Goal: Navigation & Orientation: Find specific page/section

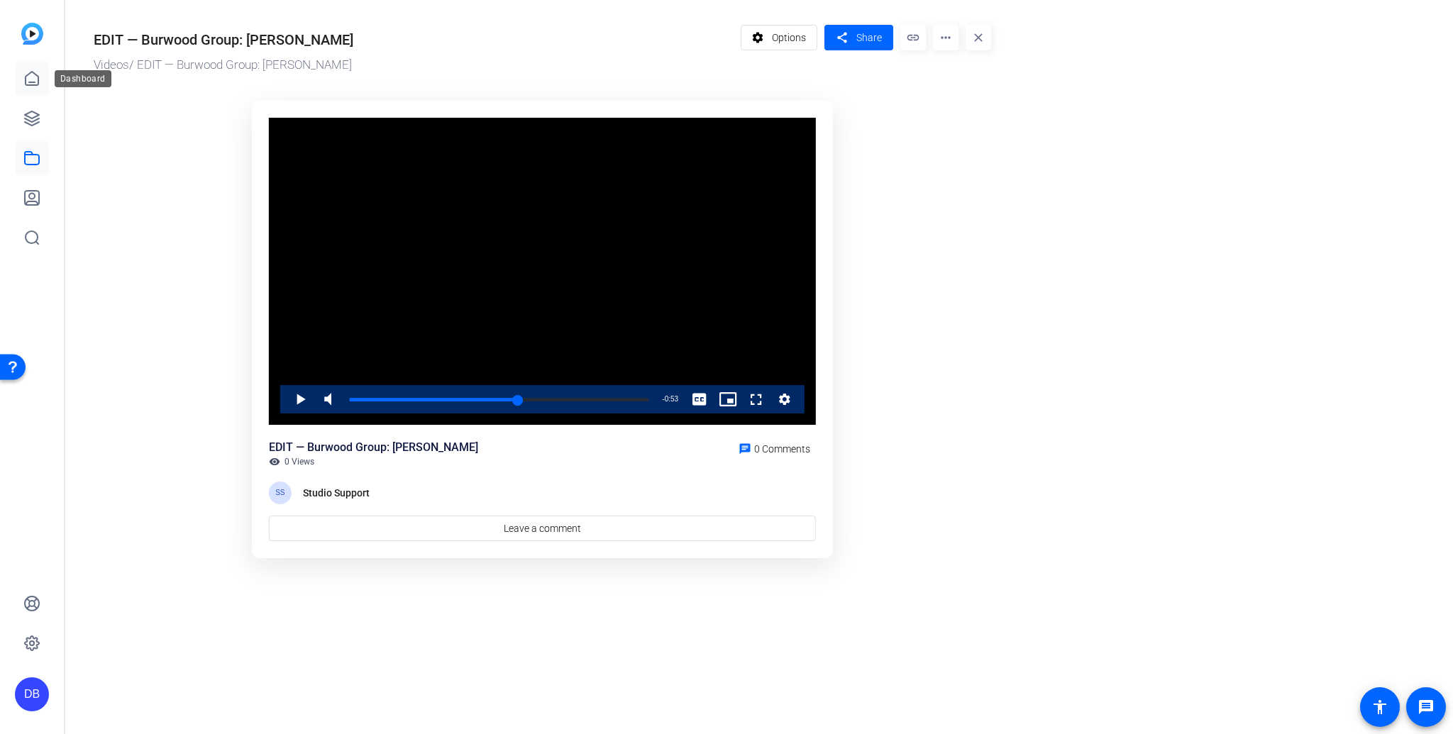
click at [35, 77] on icon at bounding box center [31, 78] width 17 height 17
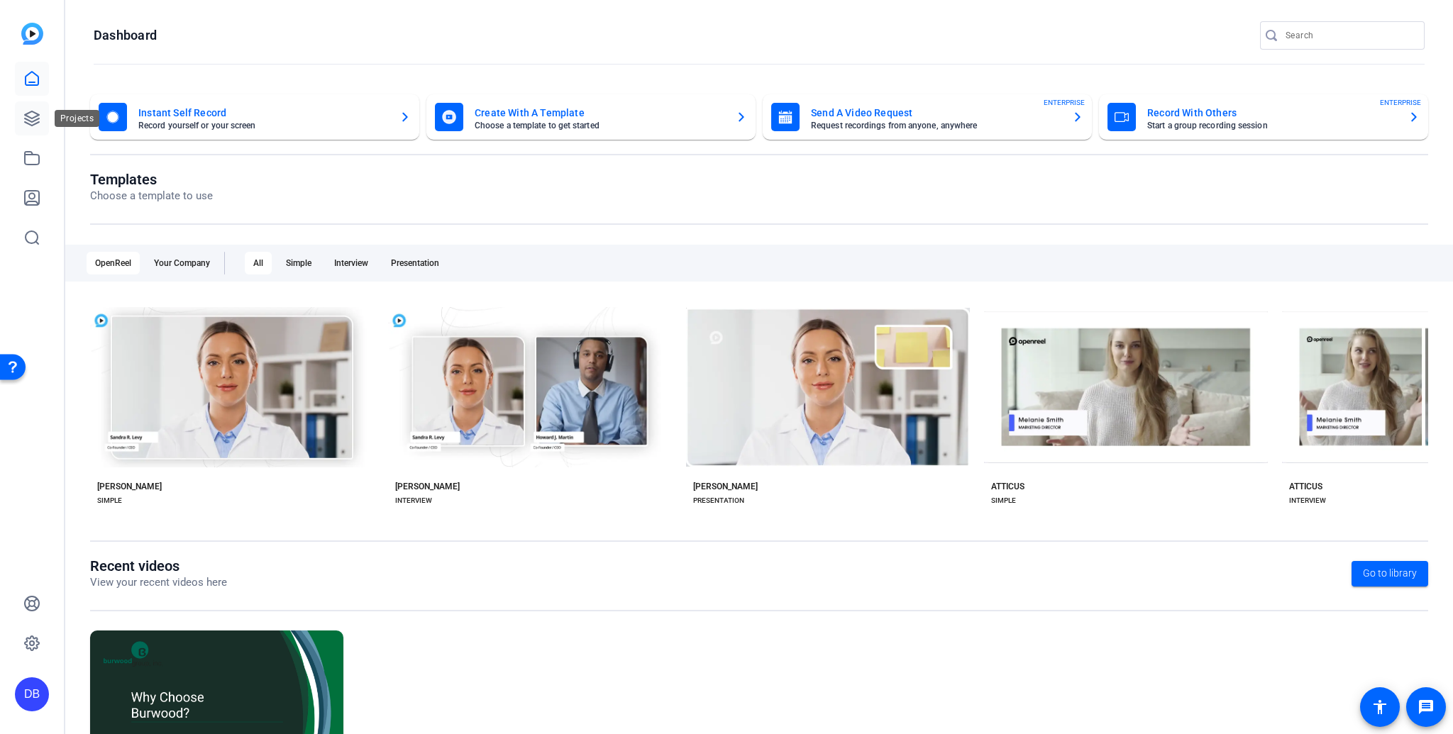
click at [29, 127] on link at bounding box center [32, 118] width 34 height 34
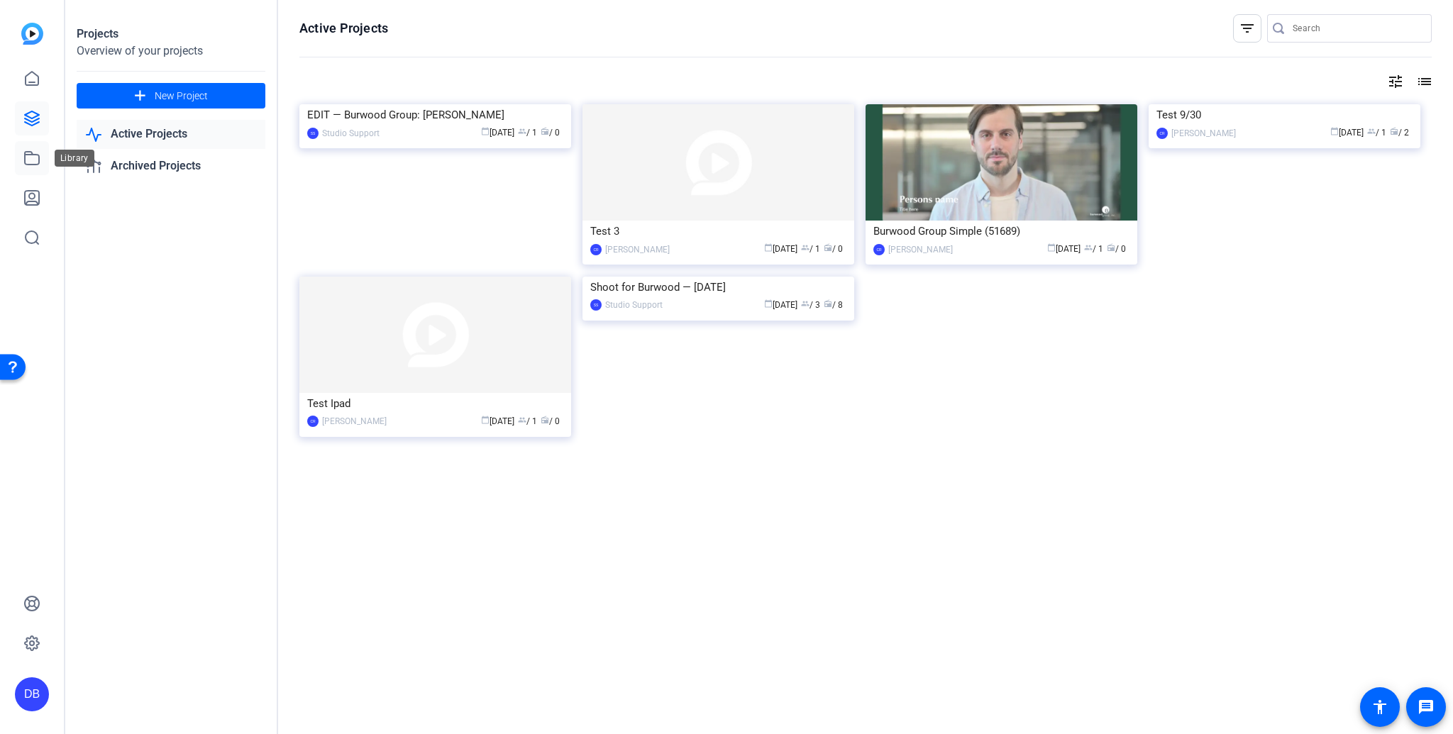
click at [28, 163] on icon at bounding box center [31, 158] width 17 height 17
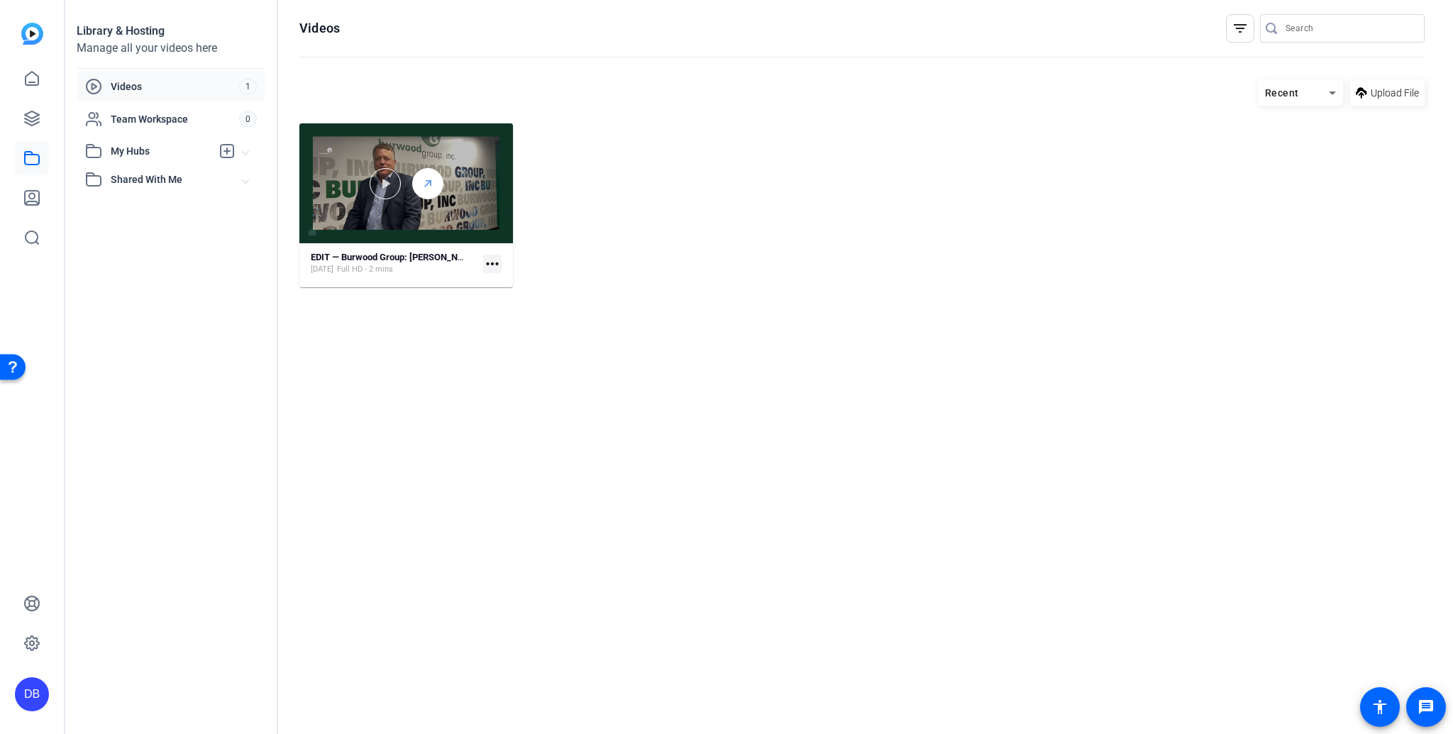
click at [419, 184] on div at bounding box center [427, 183] width 31 height 31
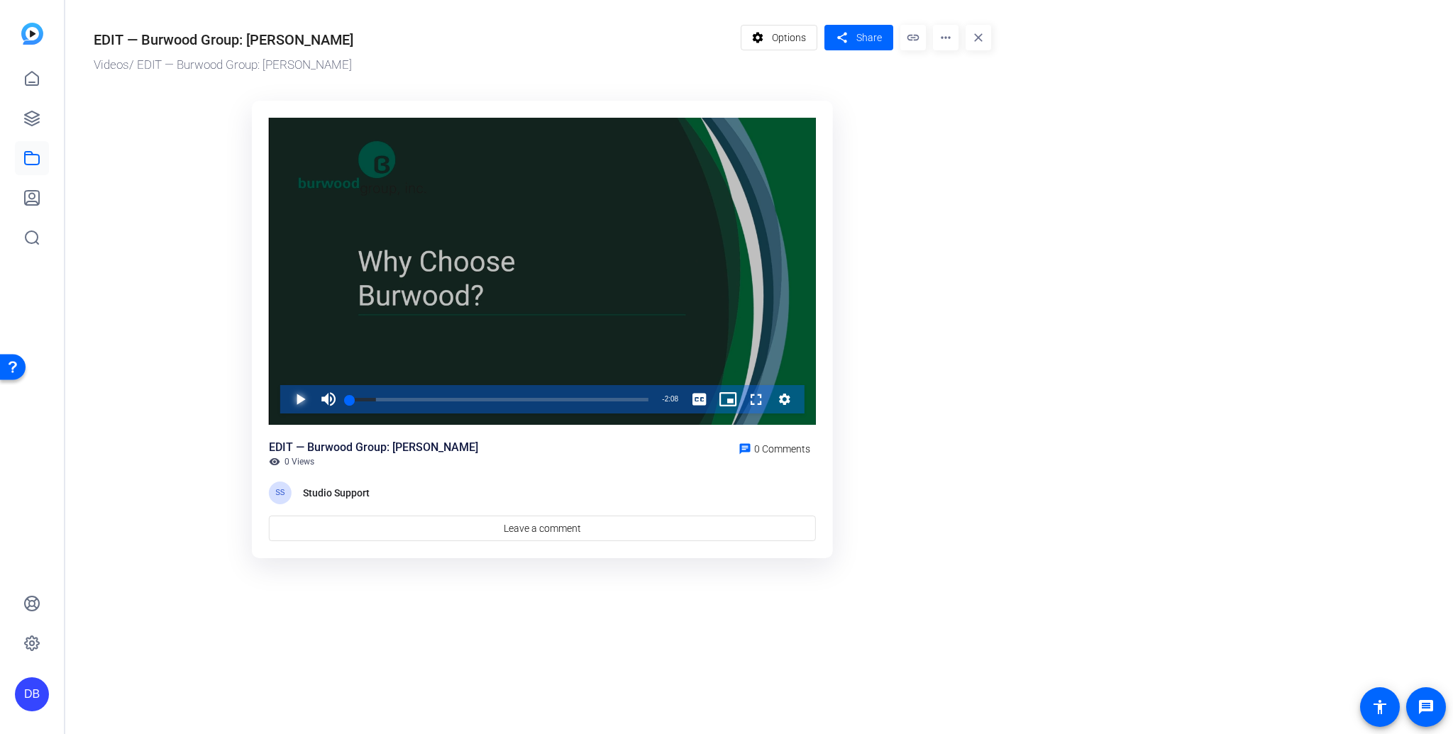
click at [286, 399] on span "Video Player" at bounding box center [286, 399] width 0 height 28
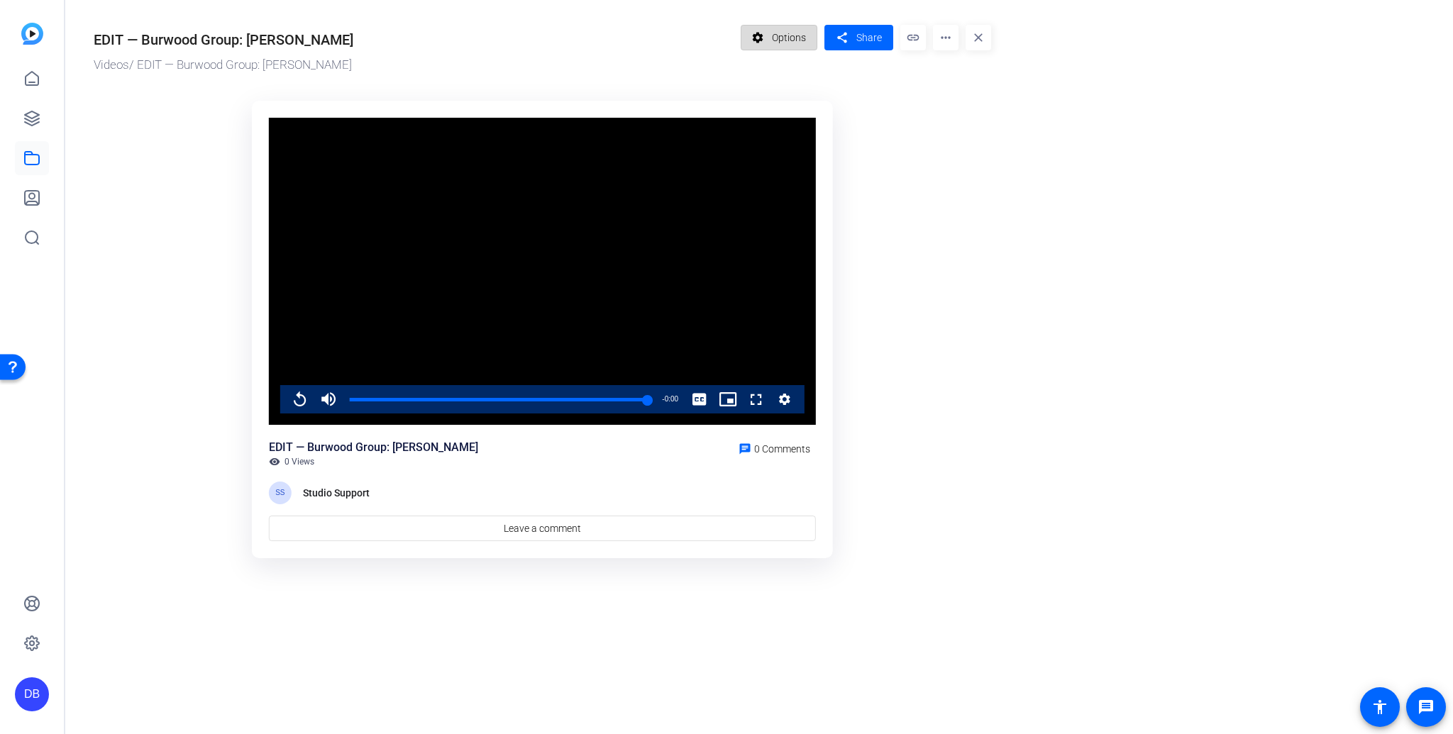
click at [773, 41] on span "Options" at bounding box center [789, 37] width 34 height 27
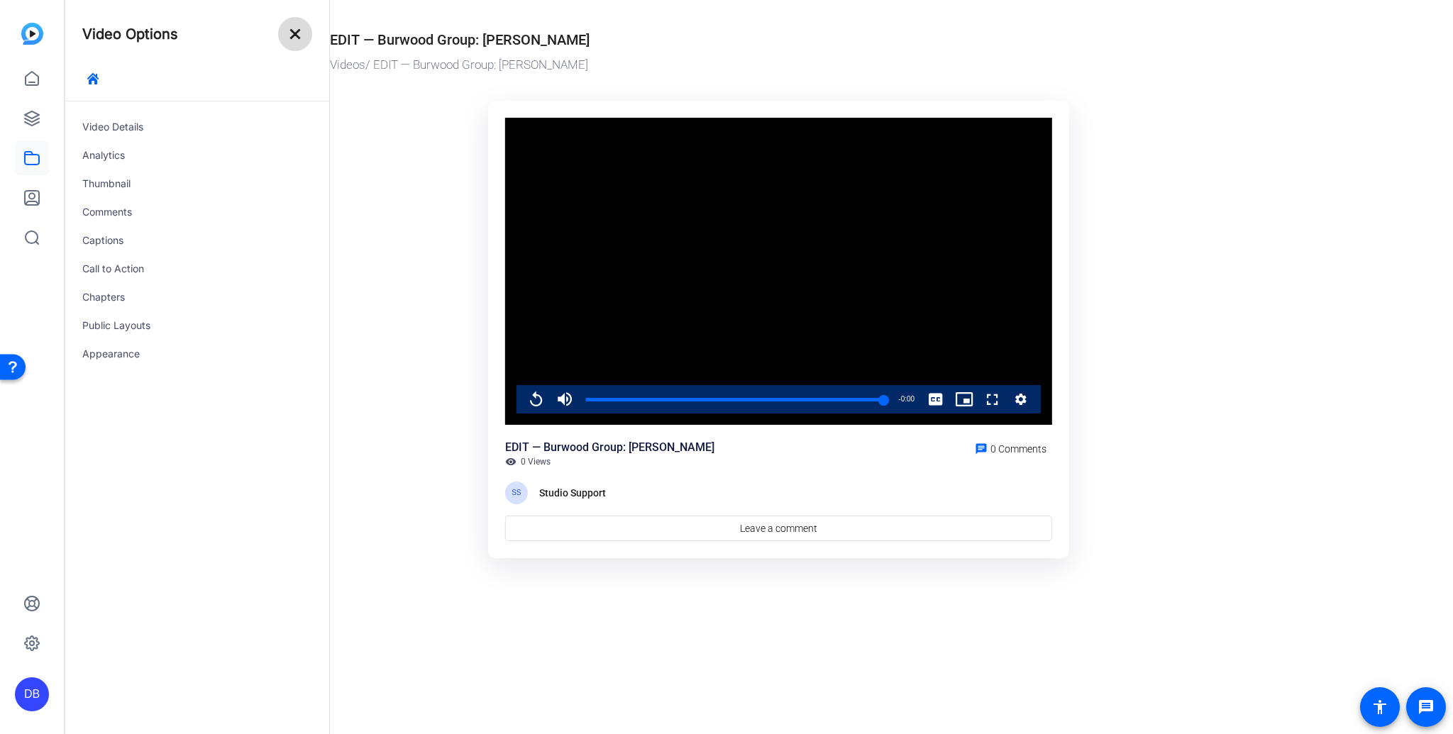
click at [292, 35] on mat-icon "close" at bounding box center [295, 34] width 17 height 17
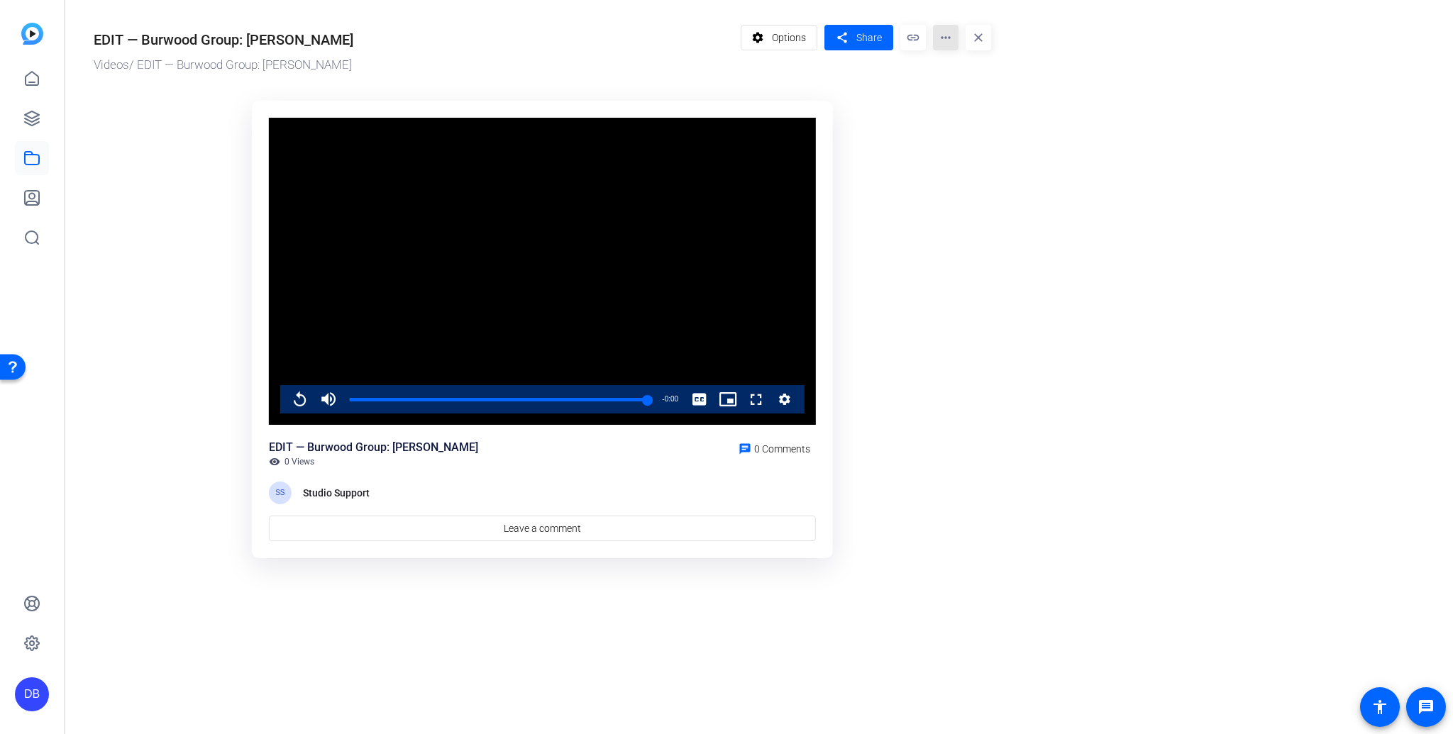
click at [943, 40] on mat-icon "more_horiz" at bounding box center [946, 38] width 26 height 26
click at [979, 37] on div at bounding box center [726, 367] width 1453 height 734
click at [977, 37] on mat-icon "close" at bounding box center [978, 38] width 26 height 26
